Goal: Task Accomplishment & Management: Complete application form

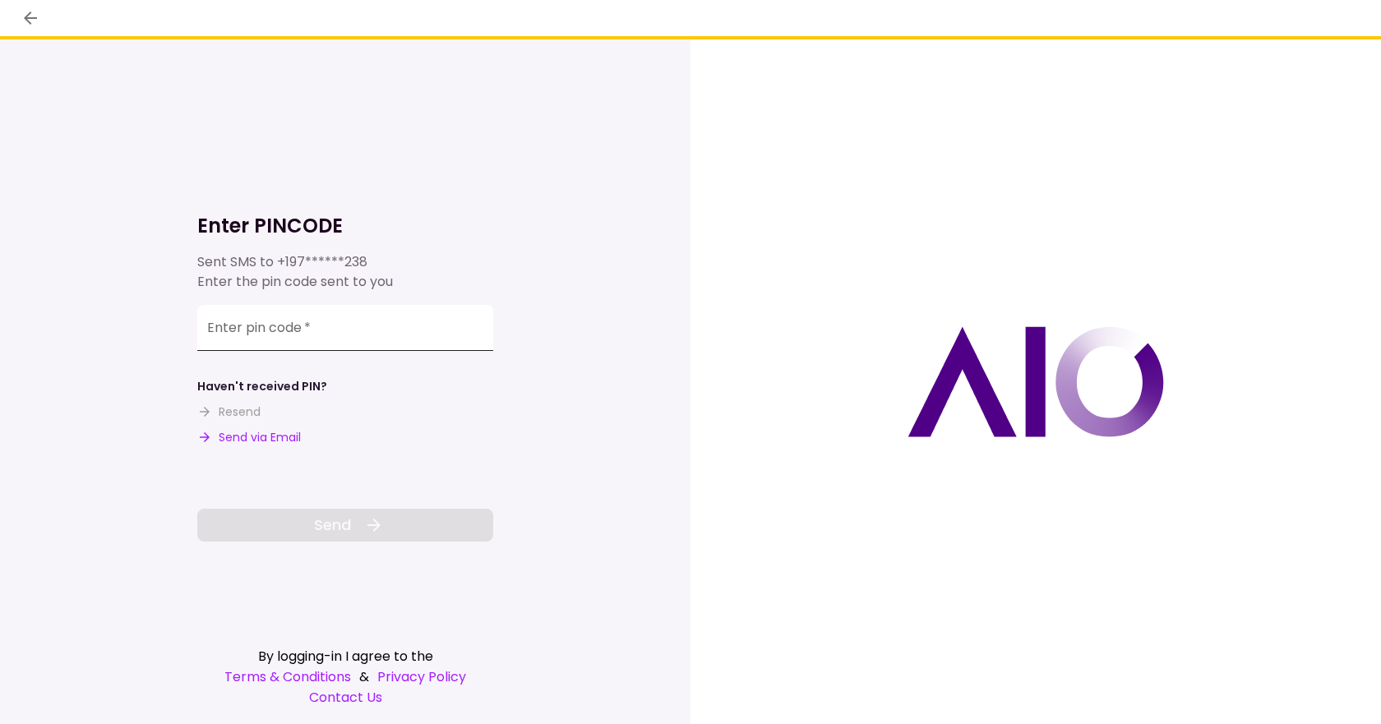
click at [341, 327] on input "Enter pin code   *" at bounding box center [345, 328] width 296 height 46
click at [353, 328] on input "Enter pin code   *" at bounding box center [345, 328] width 296 height 46
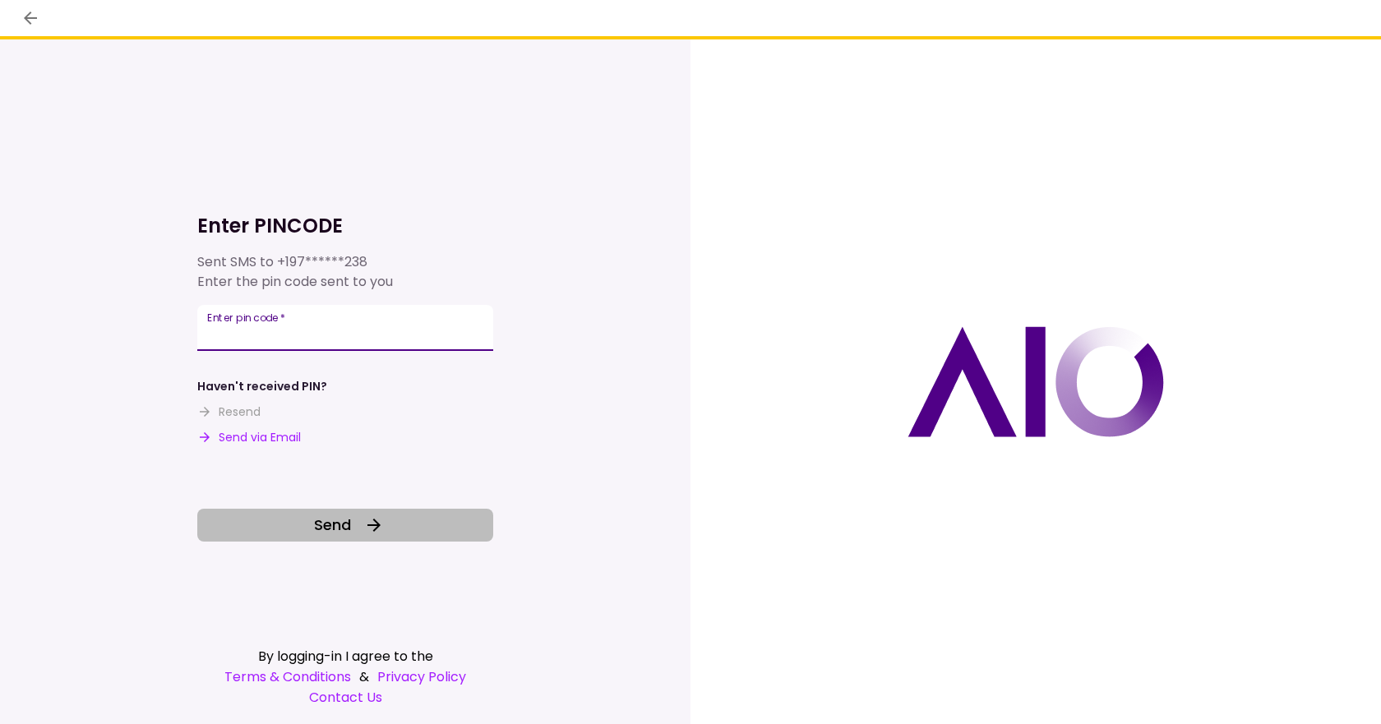
type input "******"
click at [321, 539] on button "Send" at bounding box center [345, 525] width 296 height 33
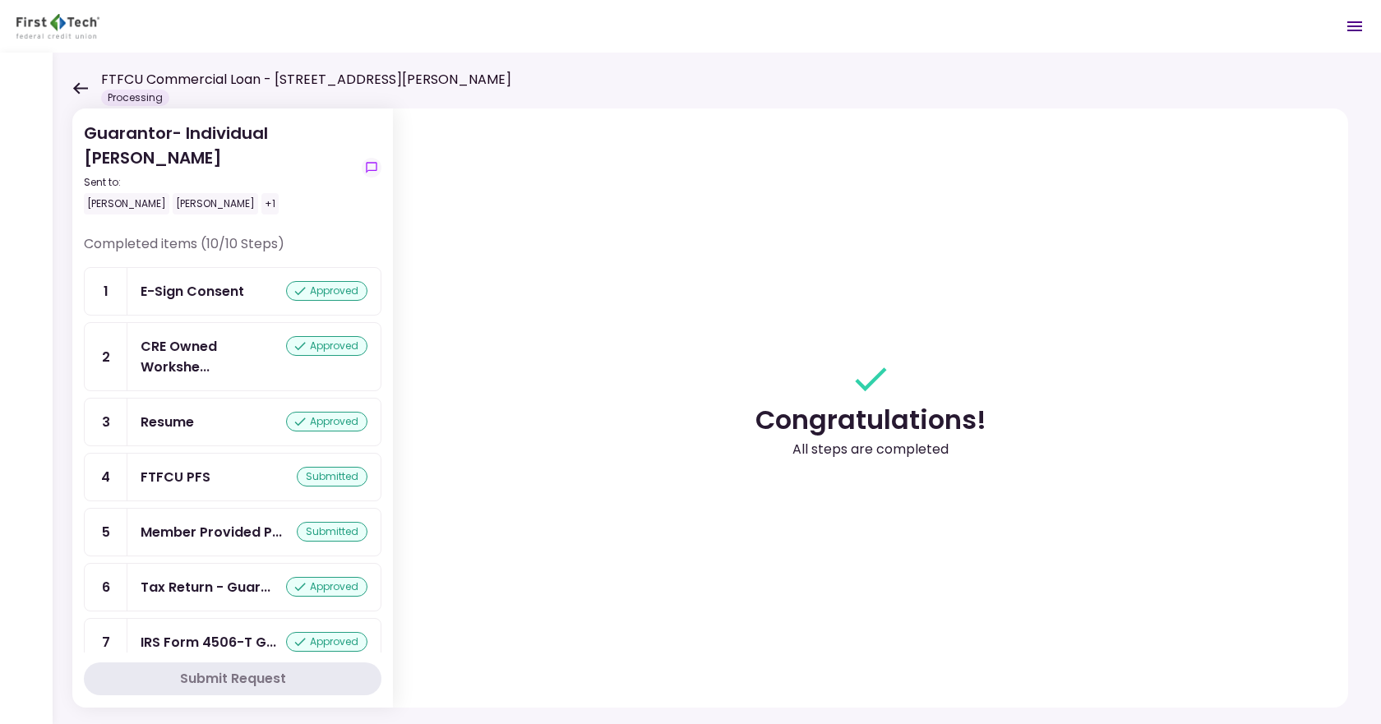
drag, startPoint x: 382, startPoint y: 268, endPoint x: 383, endPoint y: 295, distance: 27.1
click at [383, 295] on section "Guarantor- Individual [PERSON_NAME] Sent to: [PERSON_NAME] [PERSON_NAME] +1 Com…" at bounding box center [232, 407] width 321 height 599
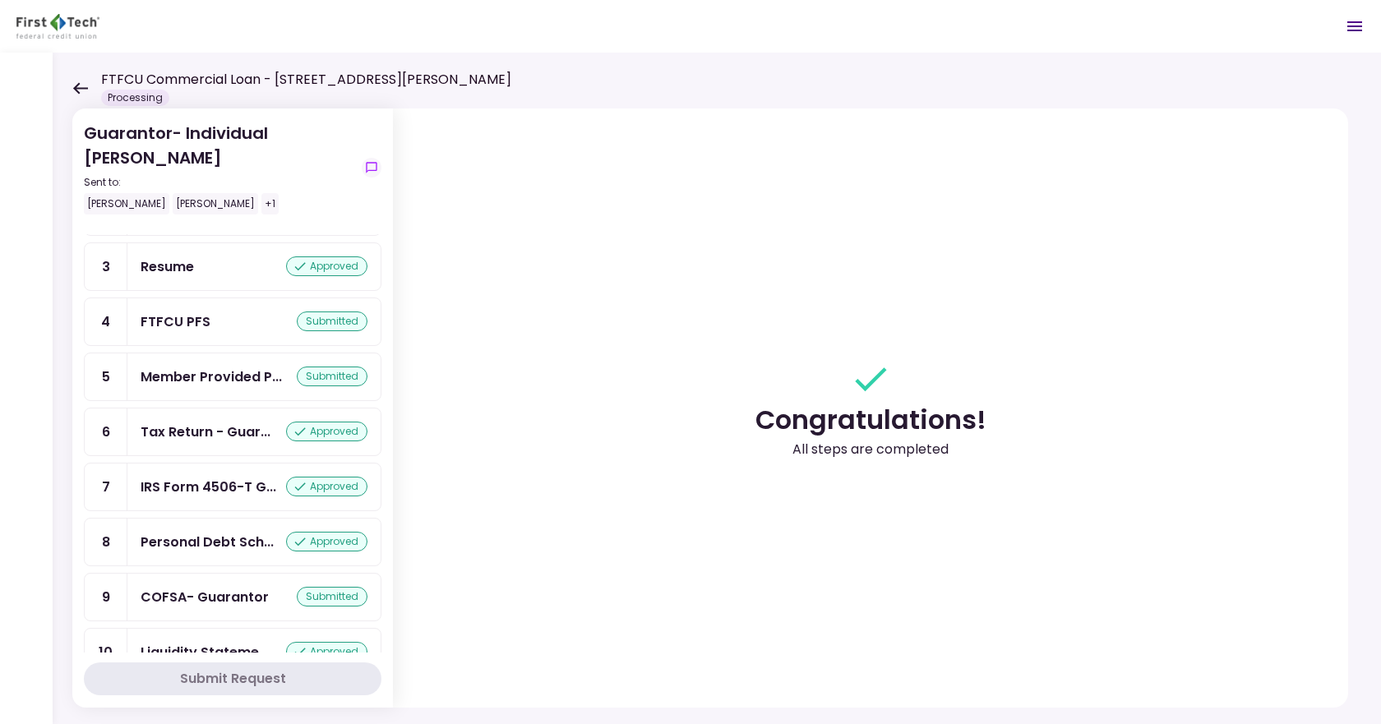
scroll to position [194, 0]
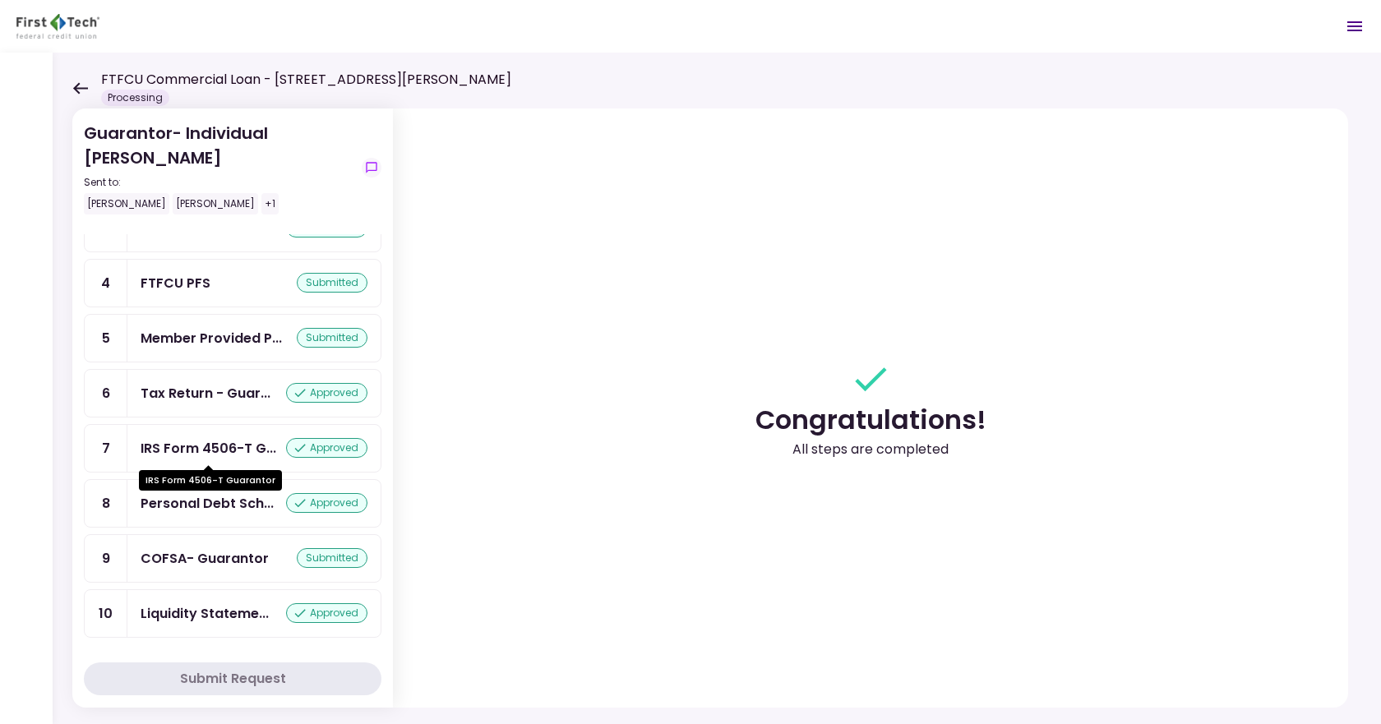
click at [218, 455] on div "IRS Form 4506-T G..." at bounding box center [209, 448] width 136 height 21
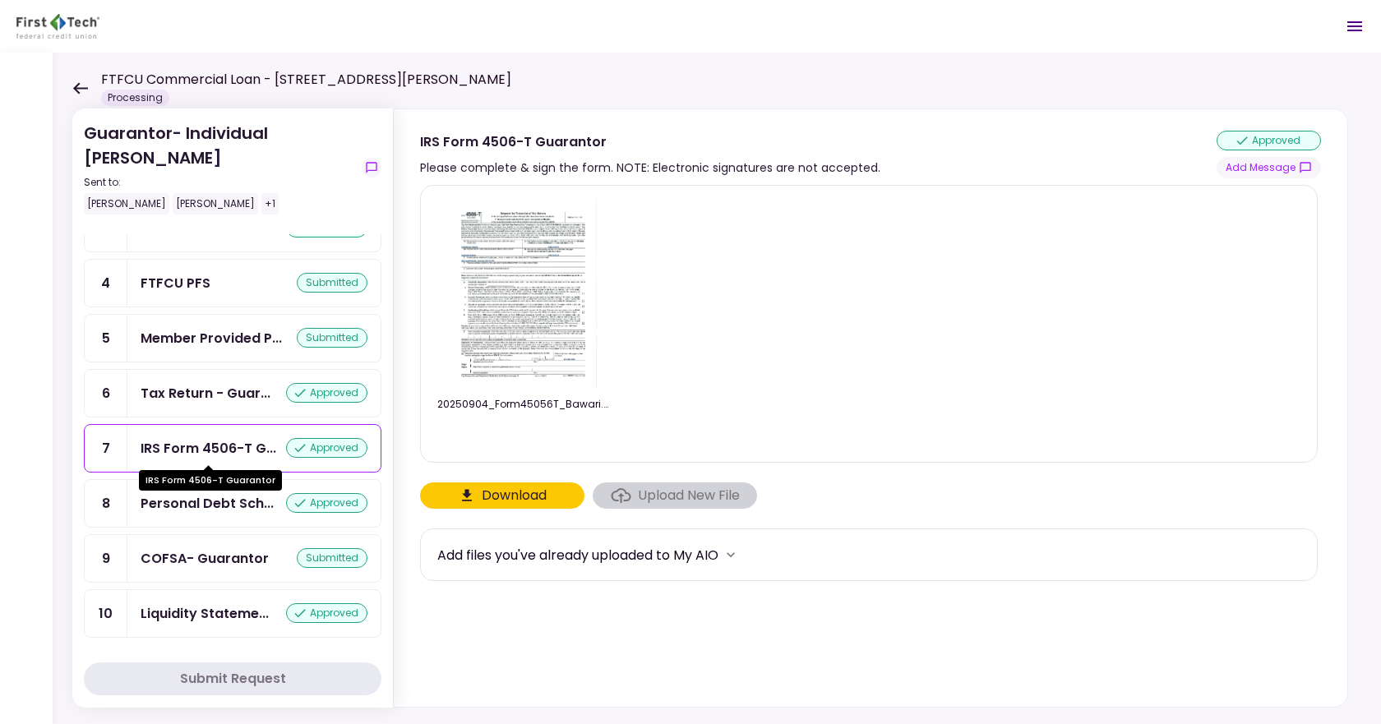
click at [223, 397] on div "Tax Return - Guar..." at bounding box center [206, 393] width 130 height 21
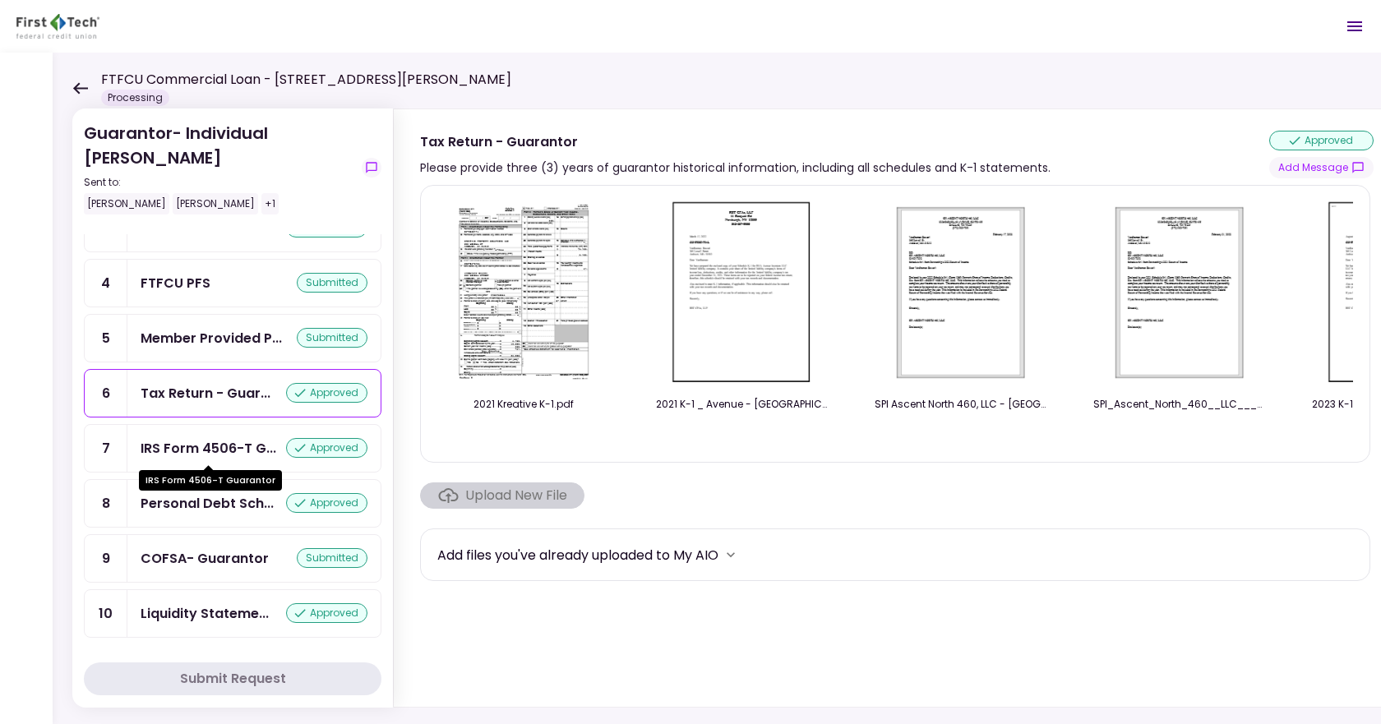
click at [219, 454] on div "IRS Form 4506-T G..." at bounding box center [209, 448] width 136 height 21
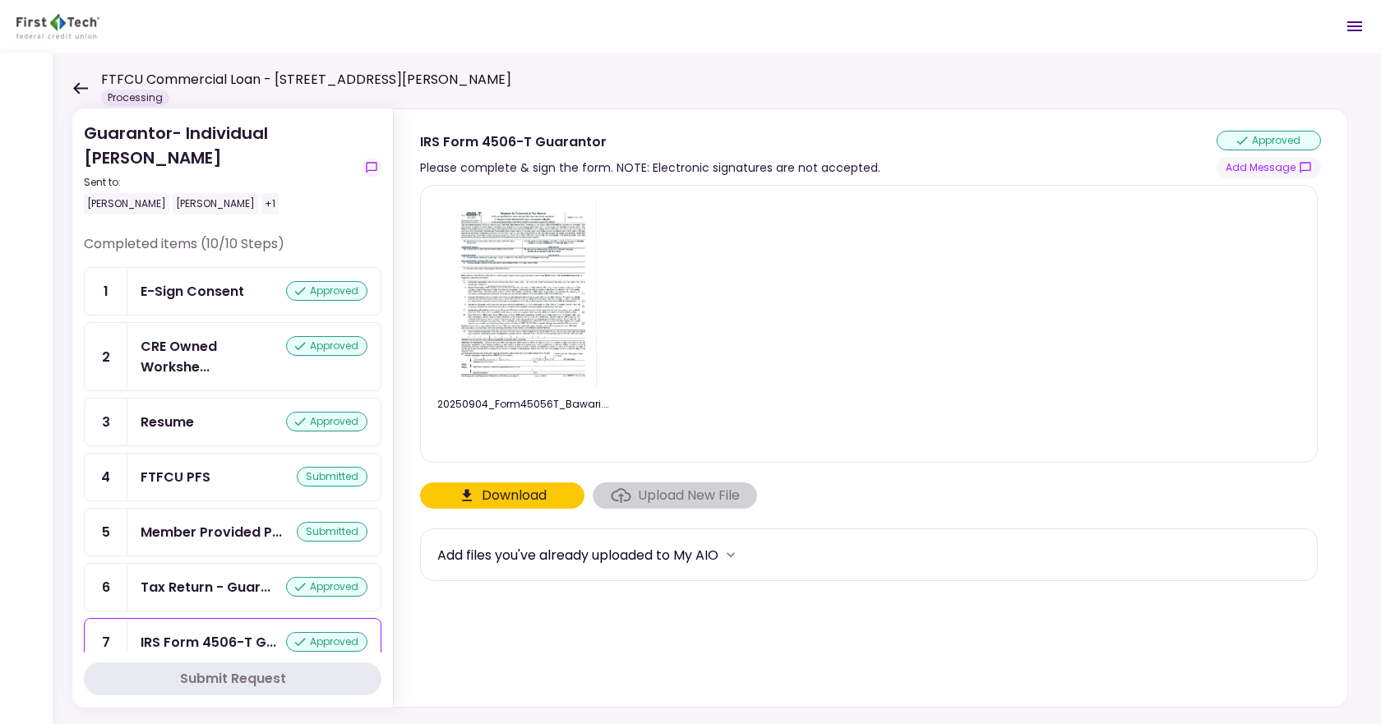
click at [78, 91] on icon at bounding box center [80, 88] width 15 height 12
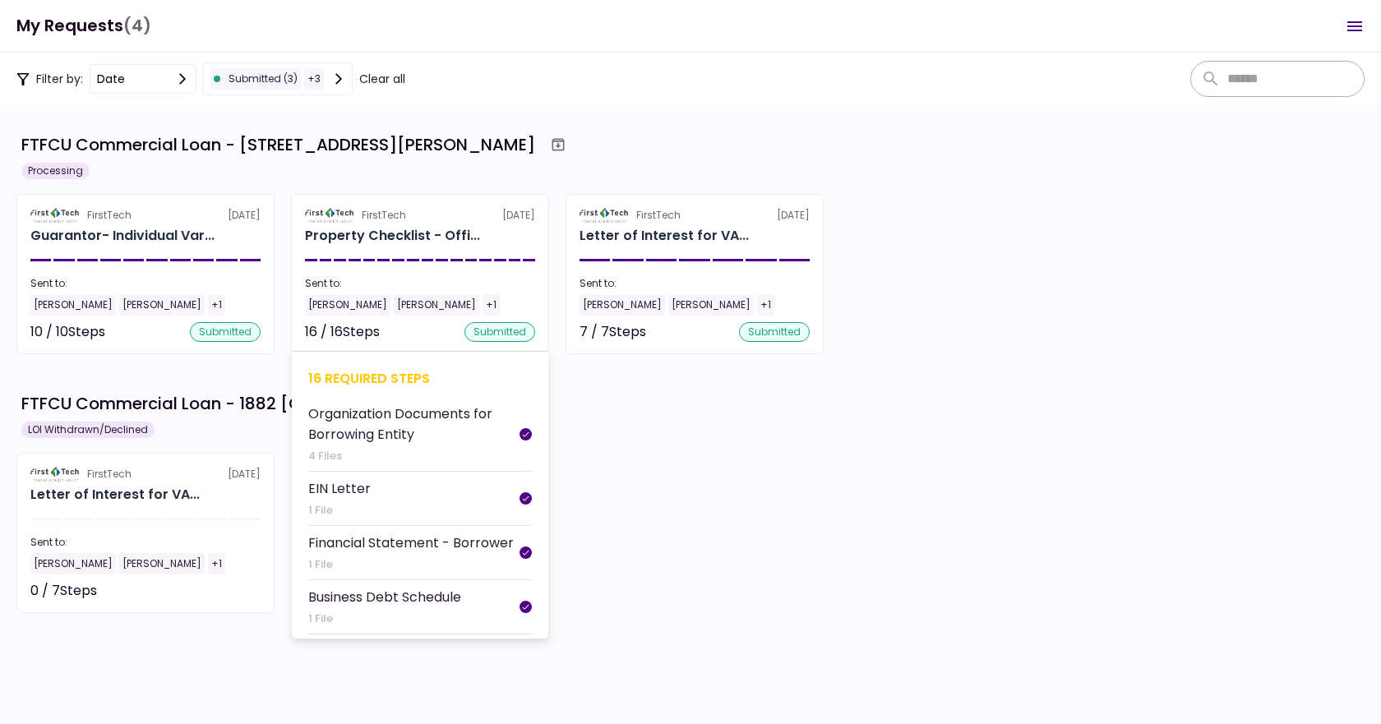
click at [449, 296] on div "[PERSON_NAME]" at bounding box center [436, 304] width 85 height 21
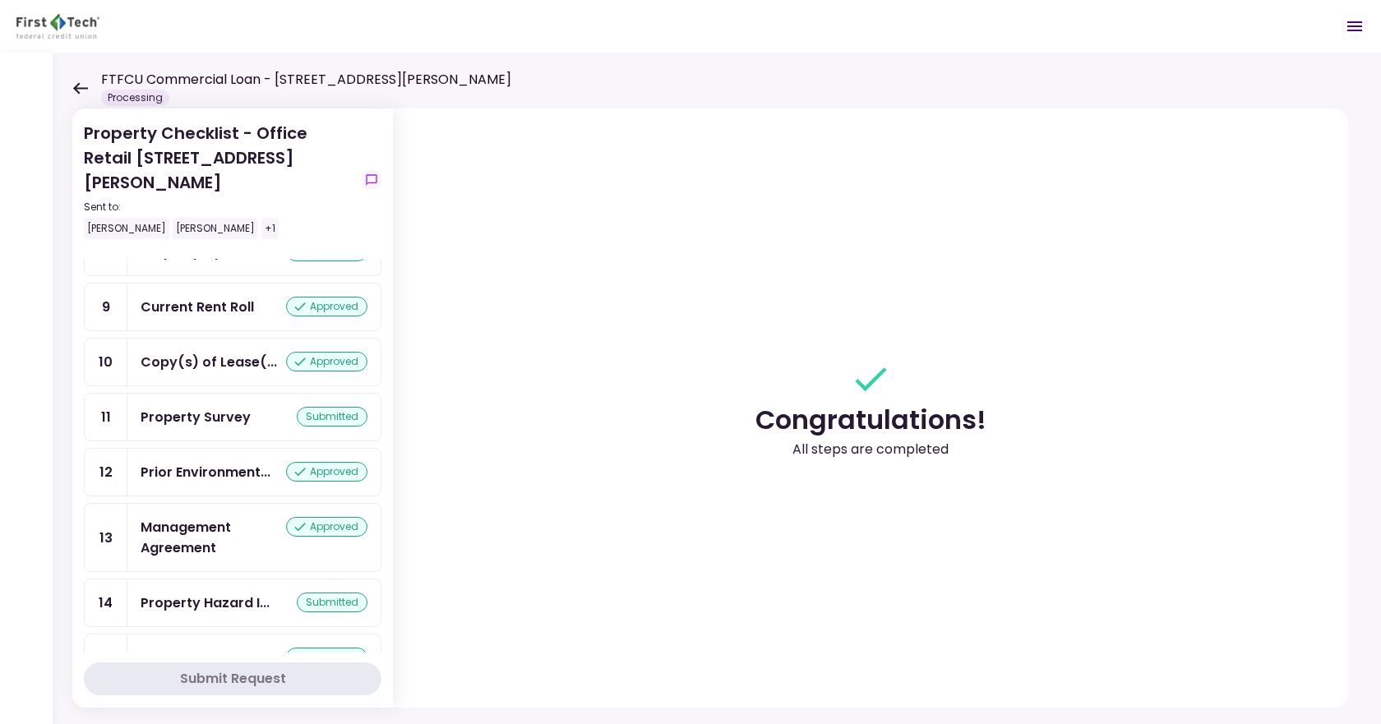
scroll to position [442, 0]
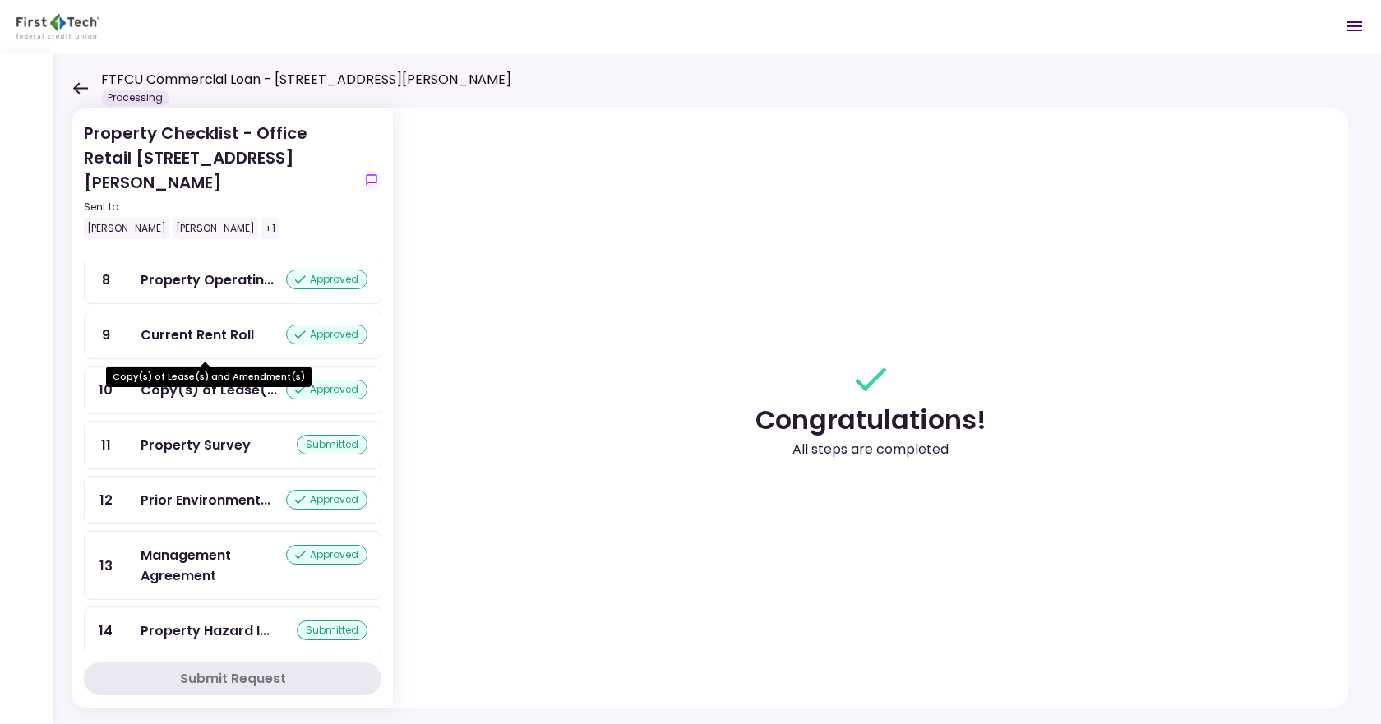
click at [225, 380] on div "Copy(s) of Lease(..." at bounding box center [209, 390] width 136 height 21
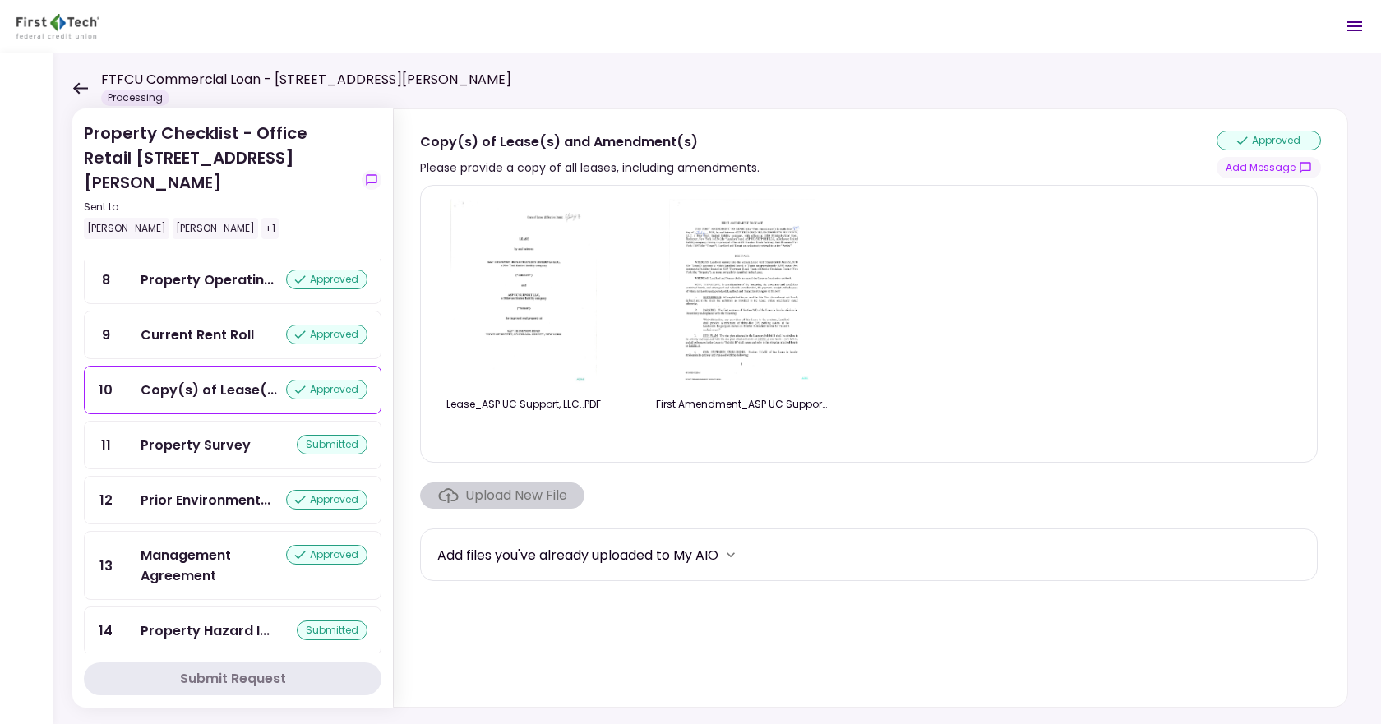
click at [509, 464] on section "Lease_ASP UC Support, LLC..PDF First Amendment_ASP UC Support, LLC..pdf Upload …" at bounding box center [870, 442] width 901 height 515
click at [205, 380] on div "Copy(s) of Lease(..." at bounding box center [209, 390] width 136 height 21
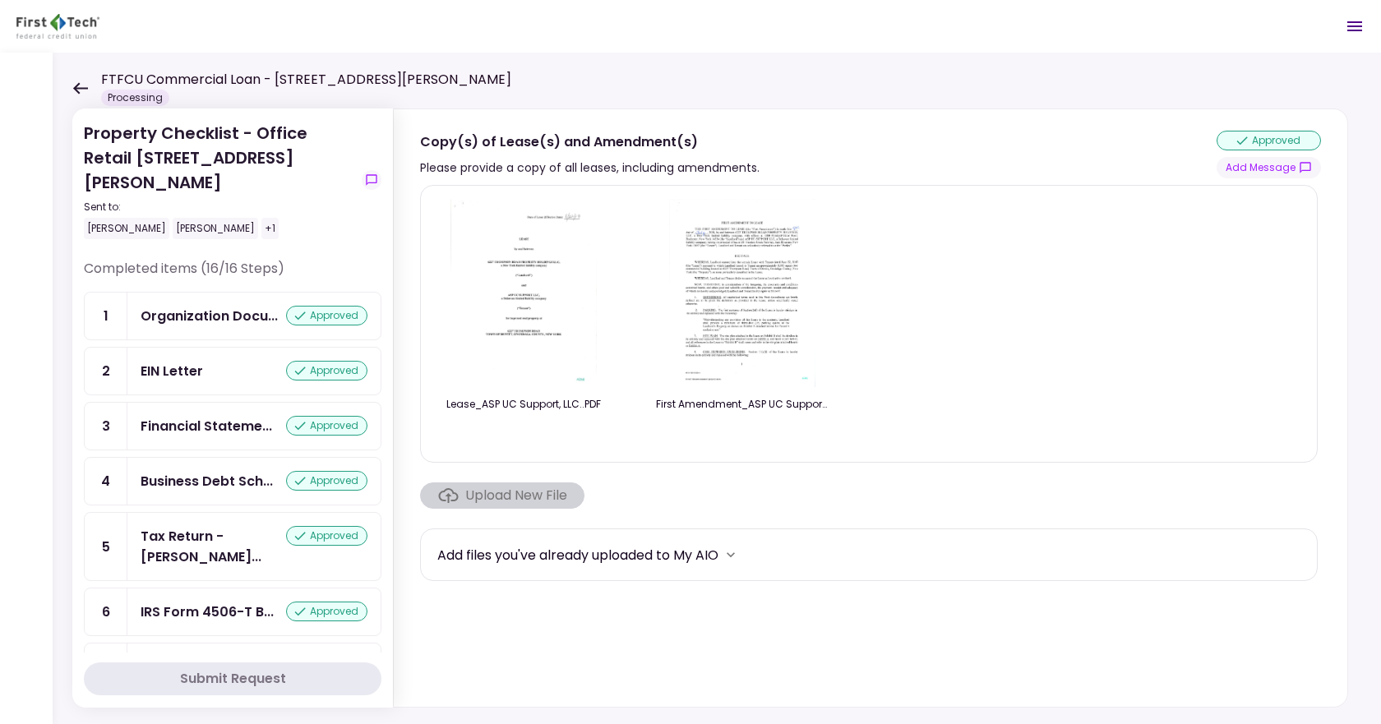
click at [80, 88] on icon at bounding box center [80, 88] width 15 height 12
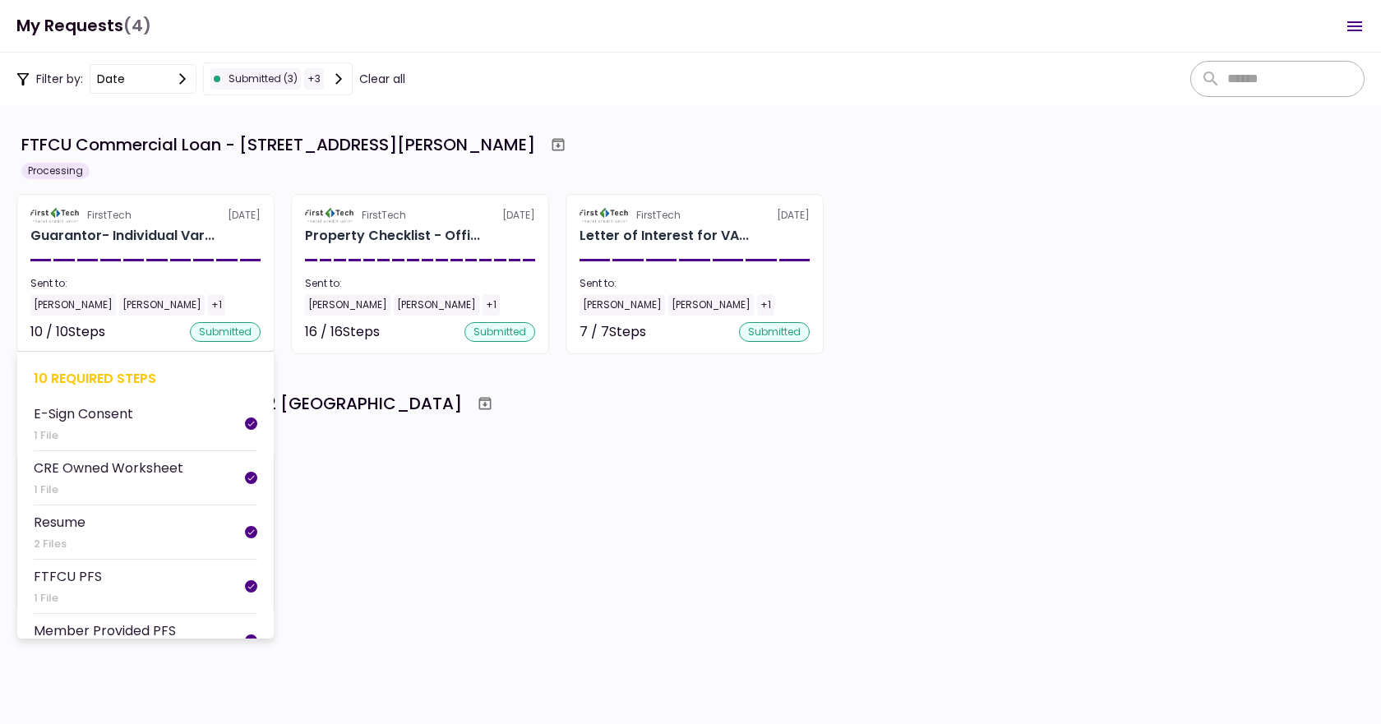
click at [186, 297] on div "[PERSON_NAME]" at bounding box center [161, 304] width 85 height 21
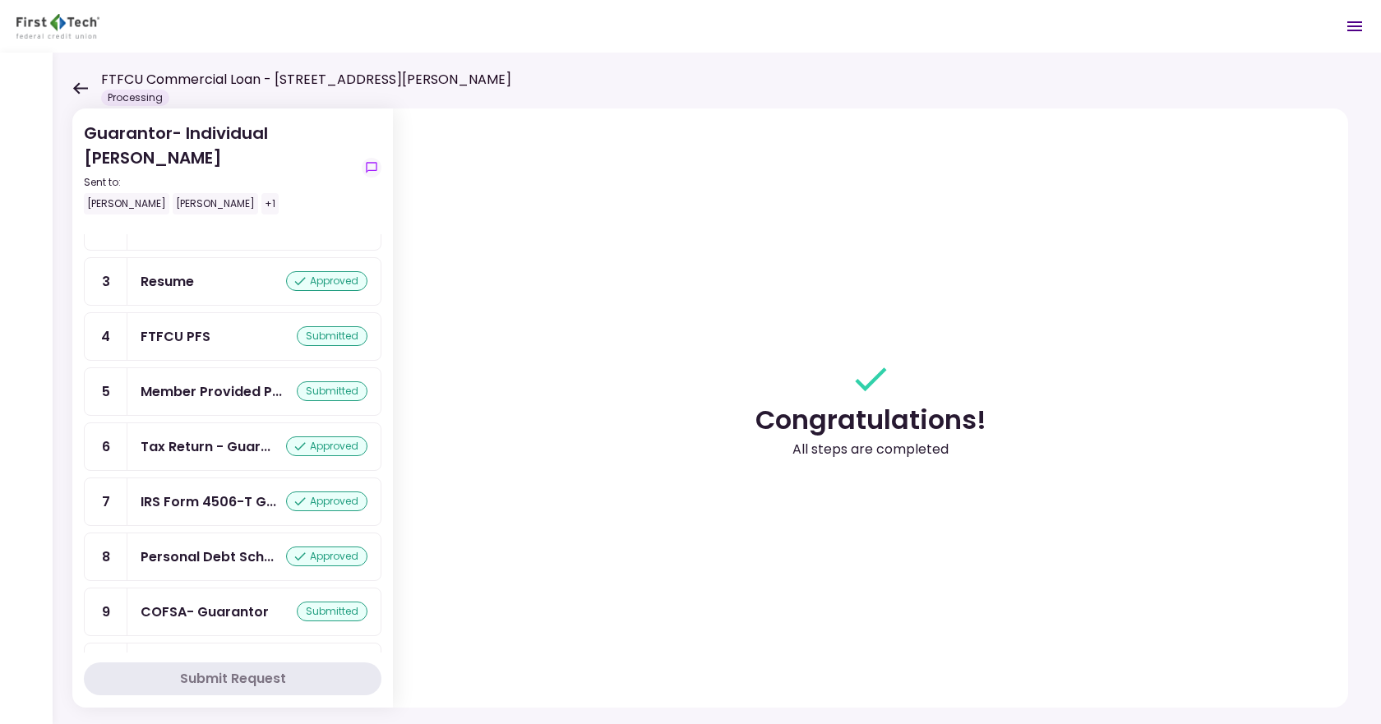
scroll to position [112, 0]
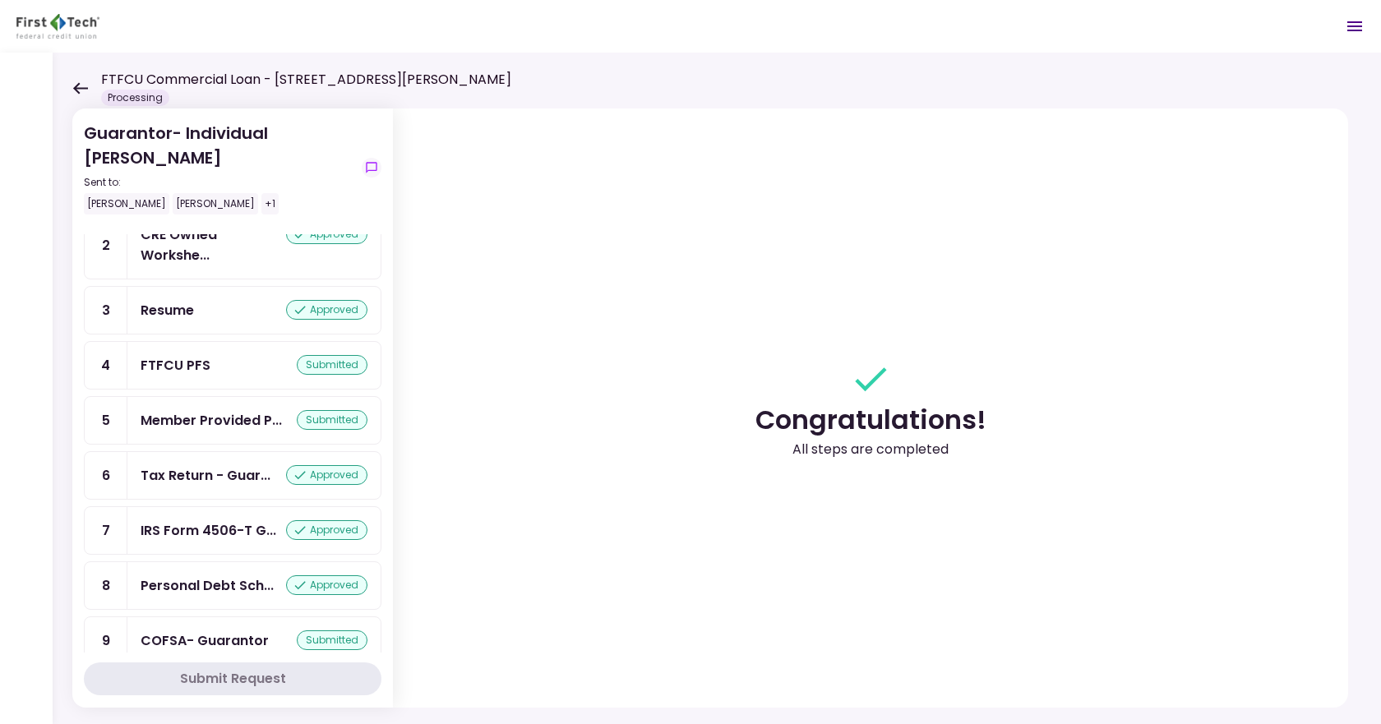
click at [82, 88] on icon at bounding box center [80, 88] width 15 height 12
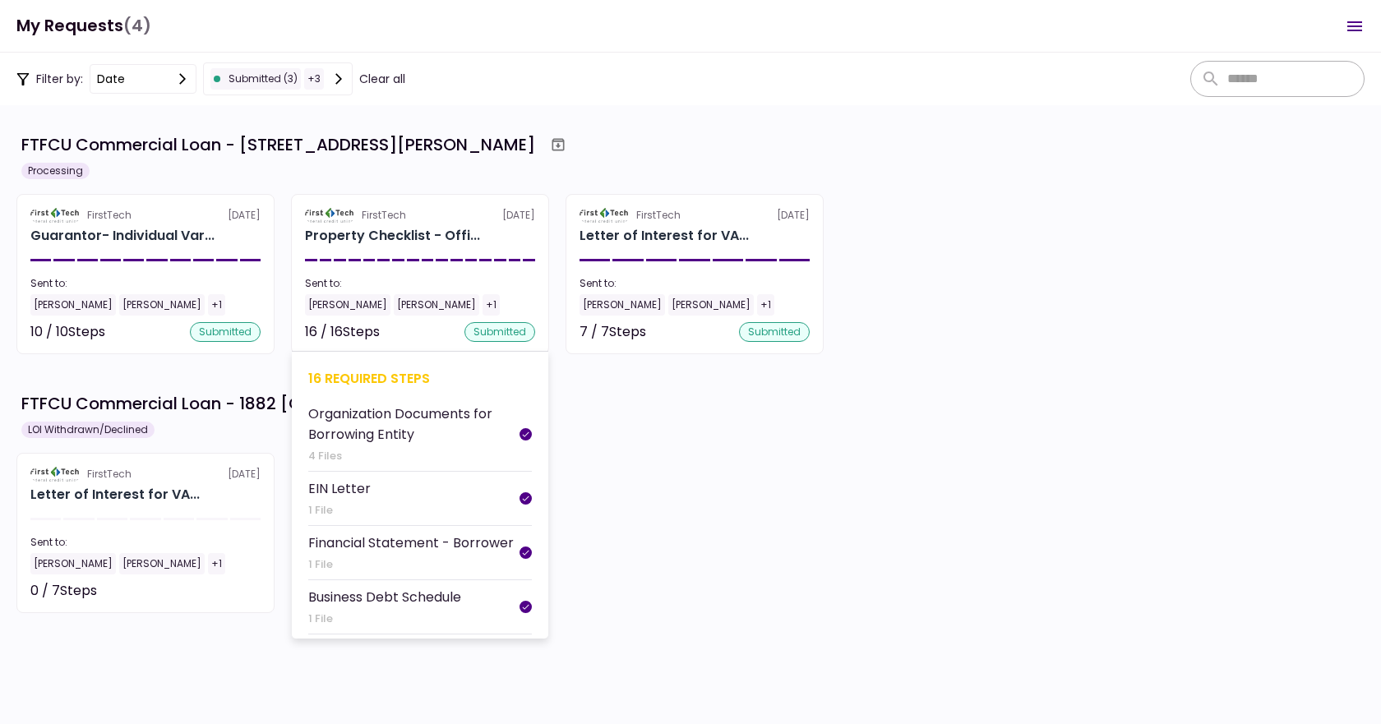
click at [445, 283] on div "Sent to:" at bounding box center [420, 283] width 230 height 15
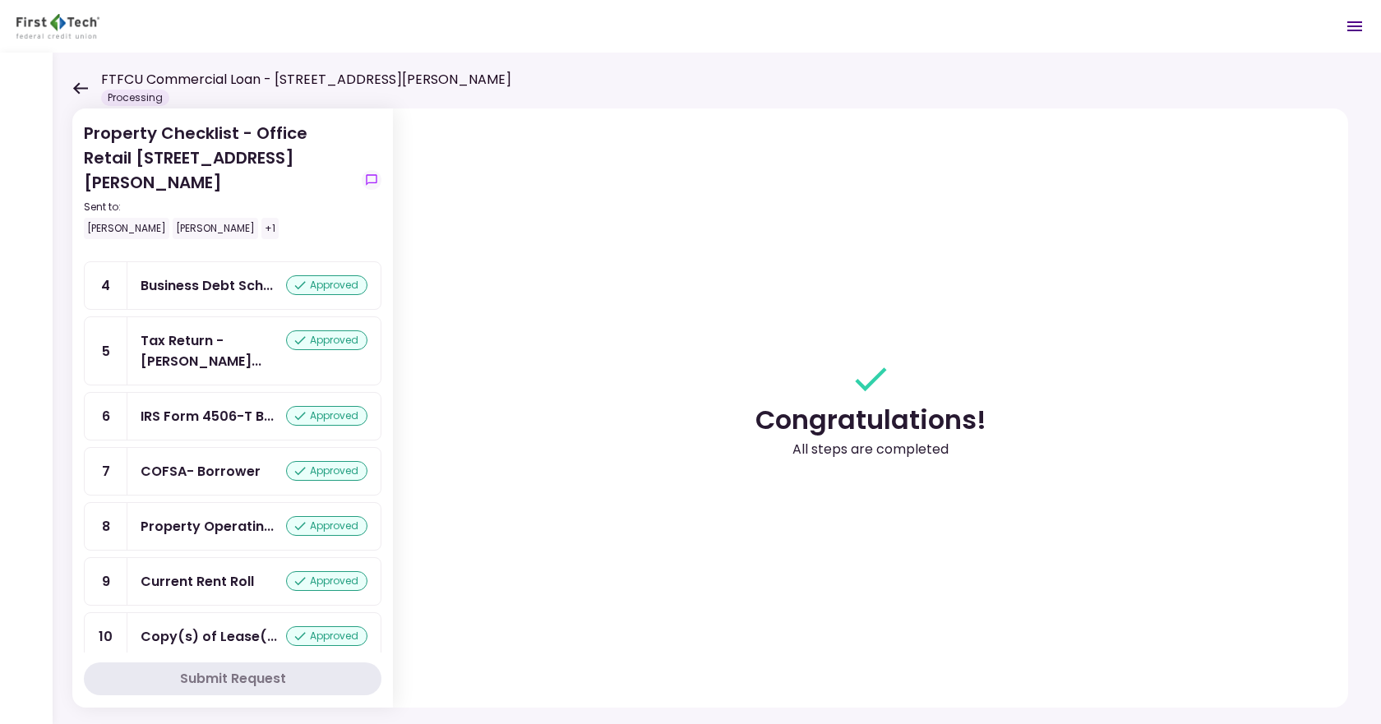
scroll to position [524, 0]
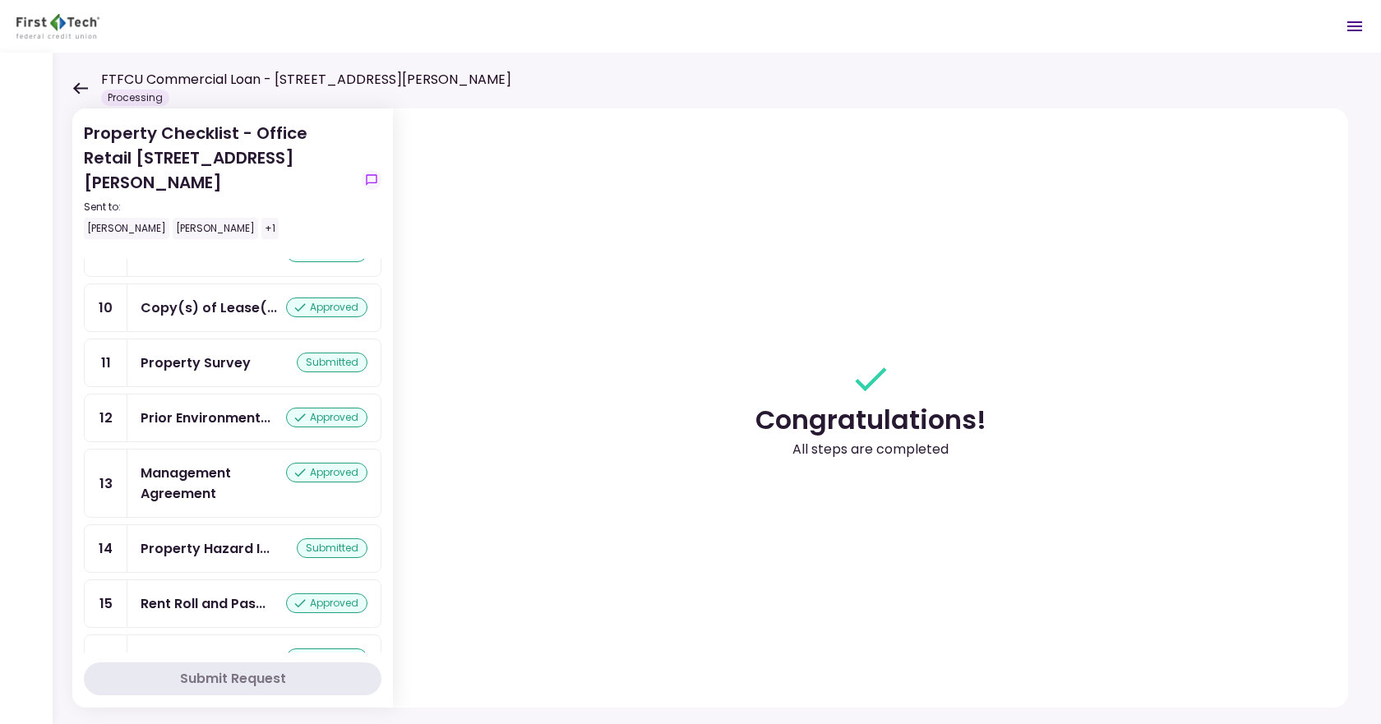
click at [323, 538] on div "submitted" at bounding box center [332, 548] width 71 height 20
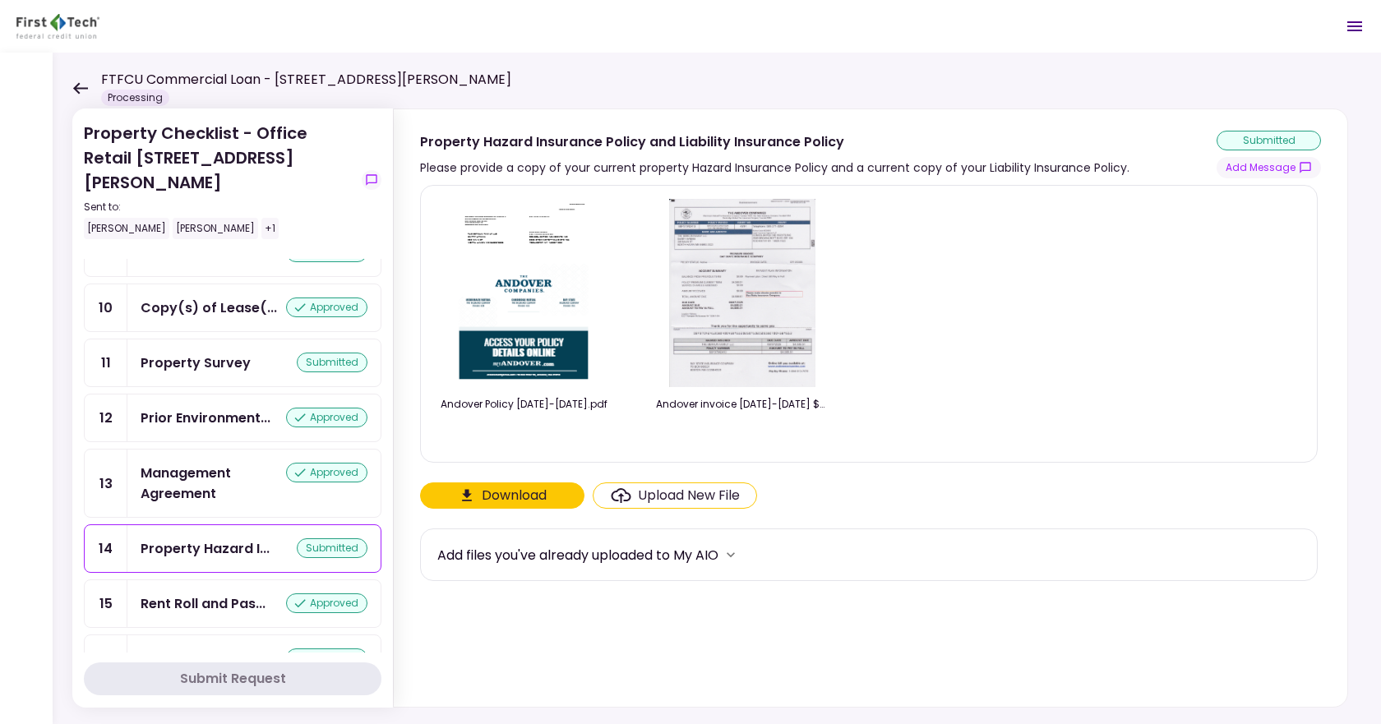
click at [669, 501] on div "Upload New File" at bounding box center [689, 496] width 102 height 20
click at [0, 0] on input "Upload New File" at bounding box center [0, 0] width 0 height 0
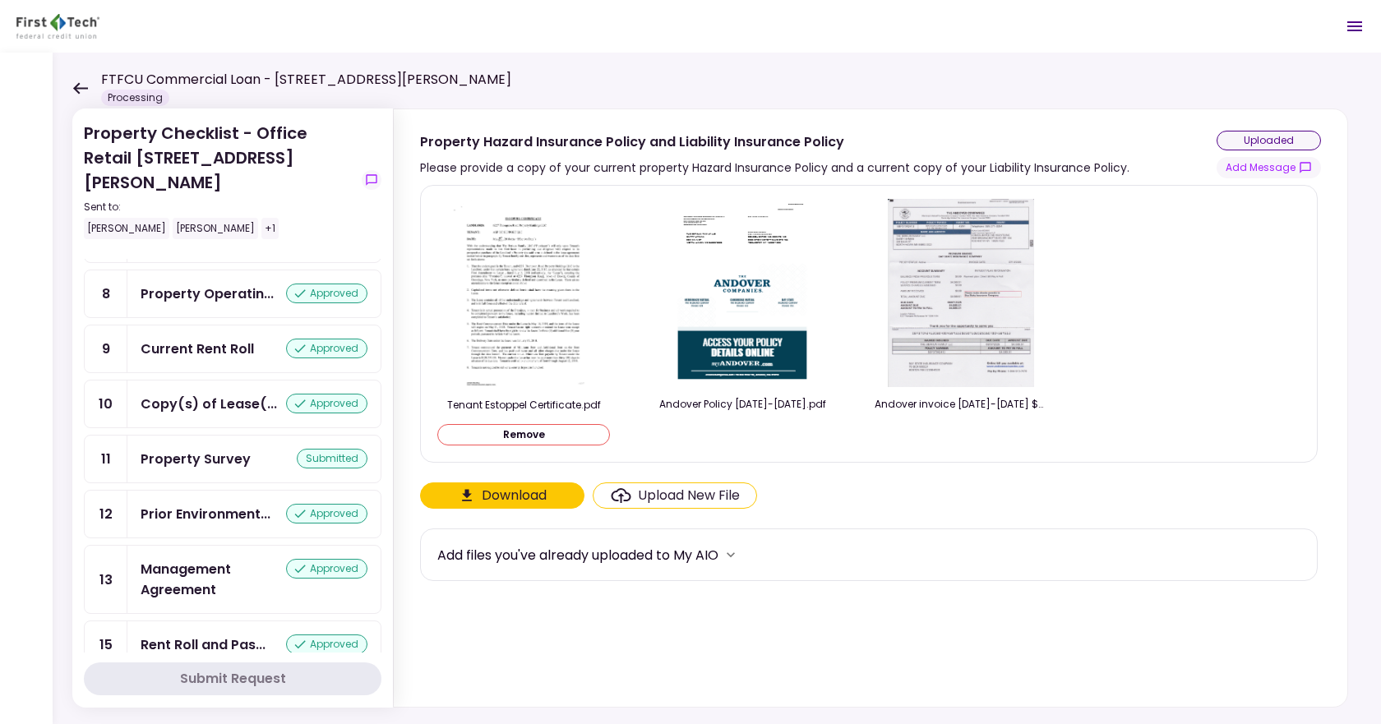
scroll to position [565, 0]
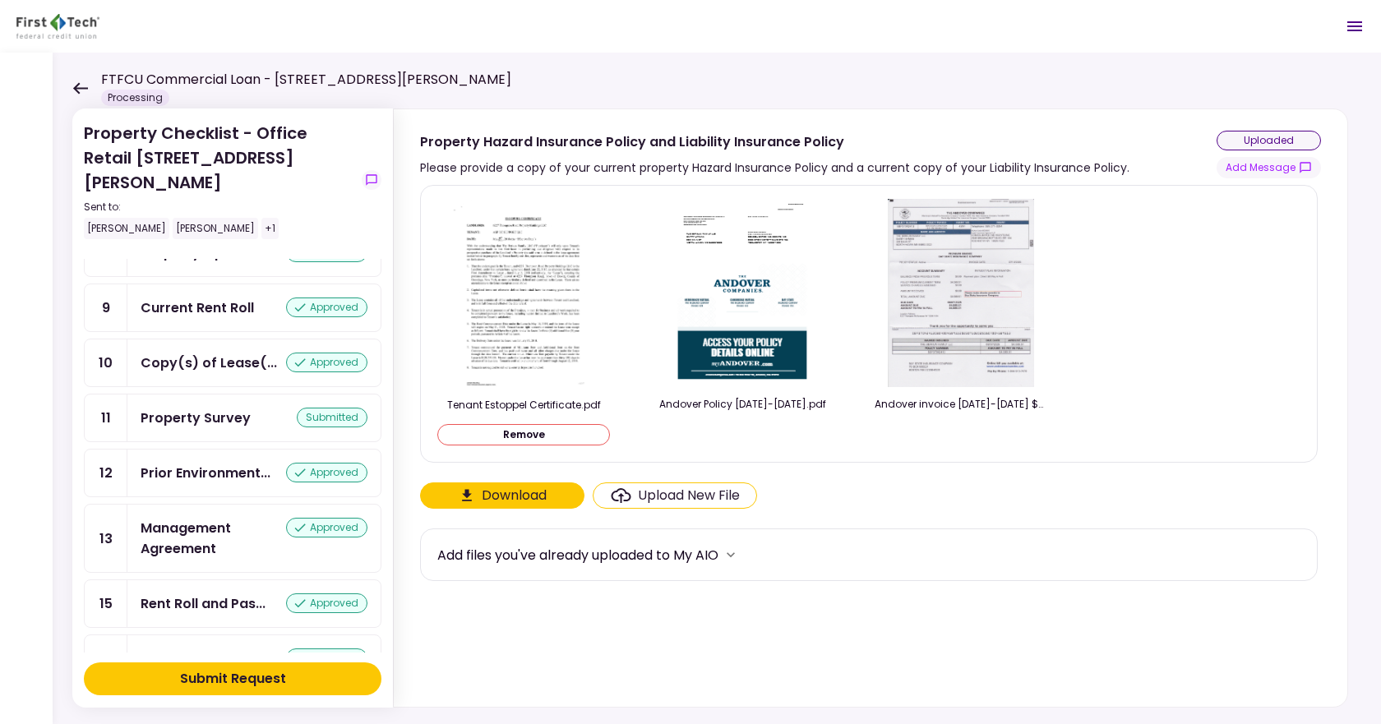
click at [249, 681] on div "Submit Request" at bounding box center [233, 679] width 106 height 20
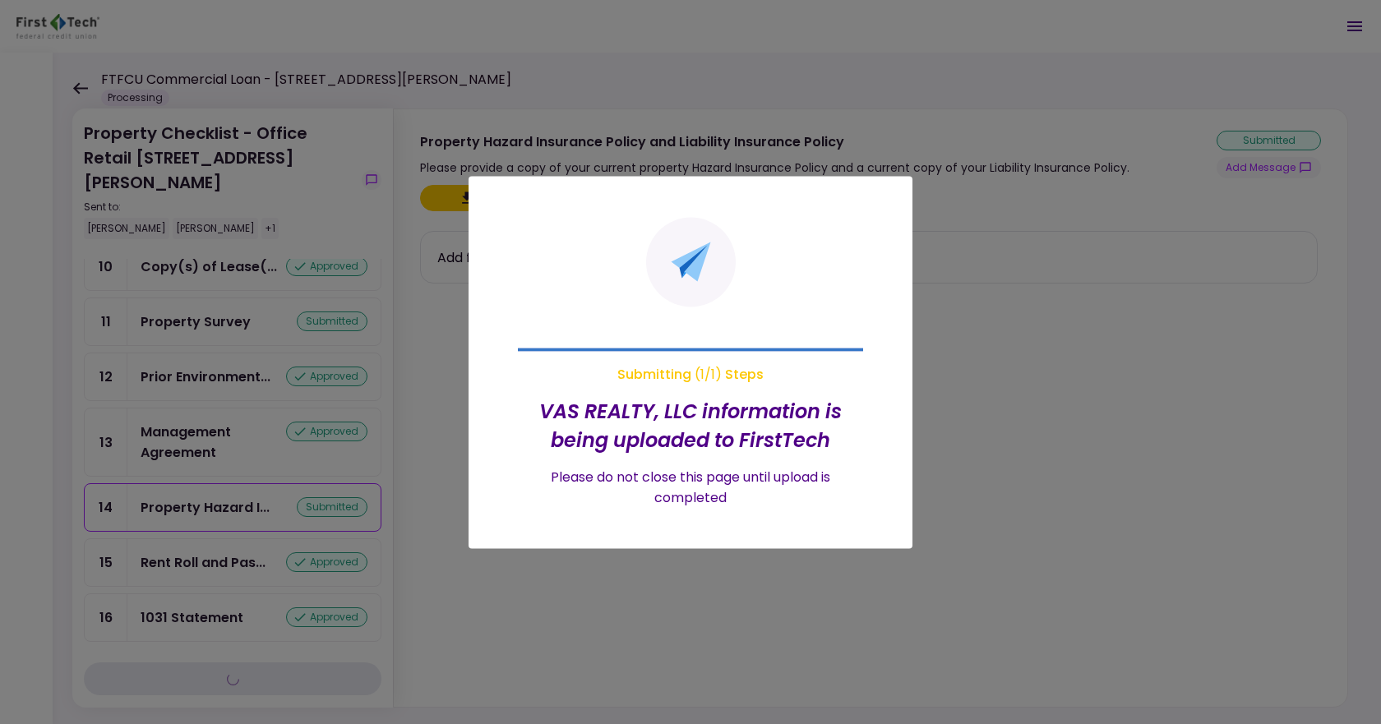
scroll to position [524, 0]
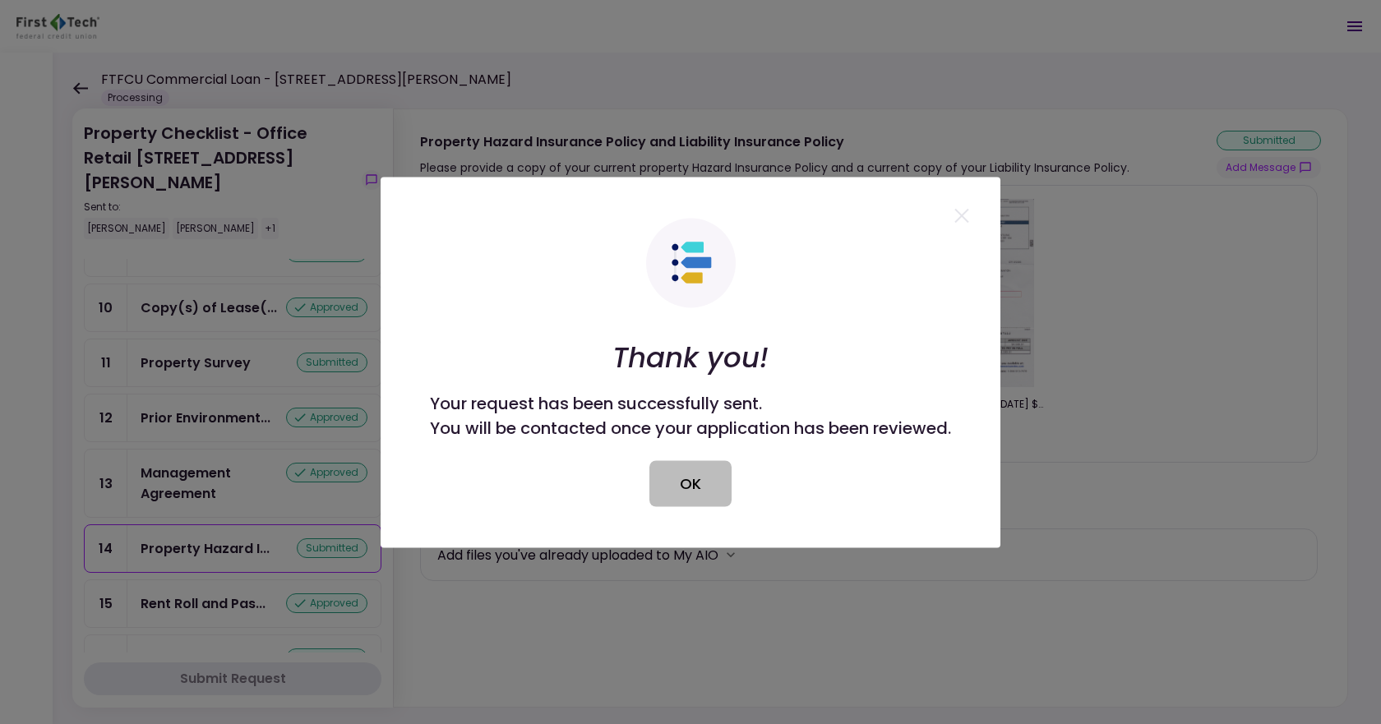
click at [694, 491] on button "OK" at bounding box center [690, 483] width 82 height 46
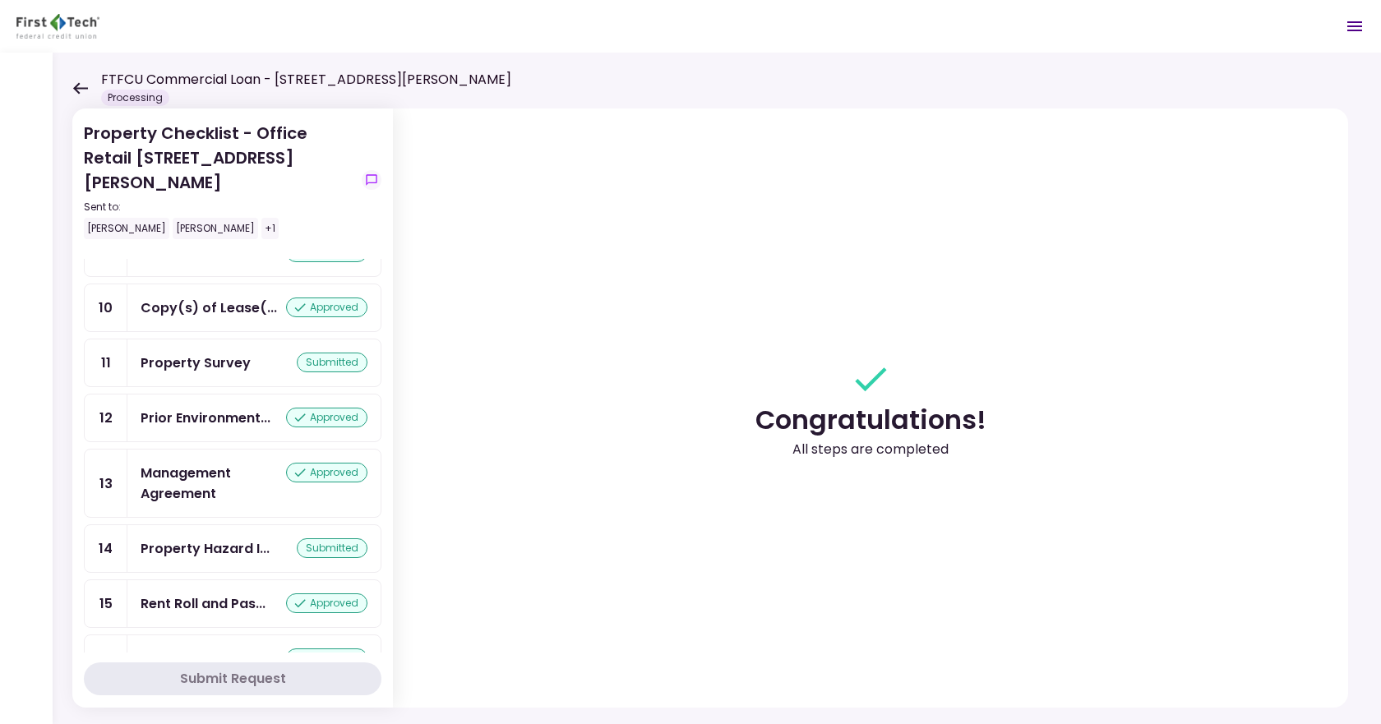
click at [81, 87] on icon at bounding box center [80, 88] width 15 height 12
